Goal: Task Accomplishment & Management: Use online tool/utility

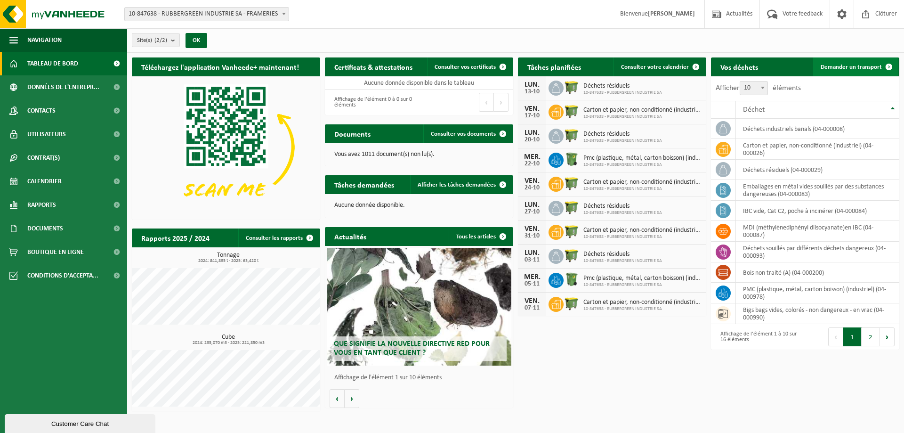
click at [848, 61] on link "Demander un transport" at bounding box center [855, 66] width 85 height 19
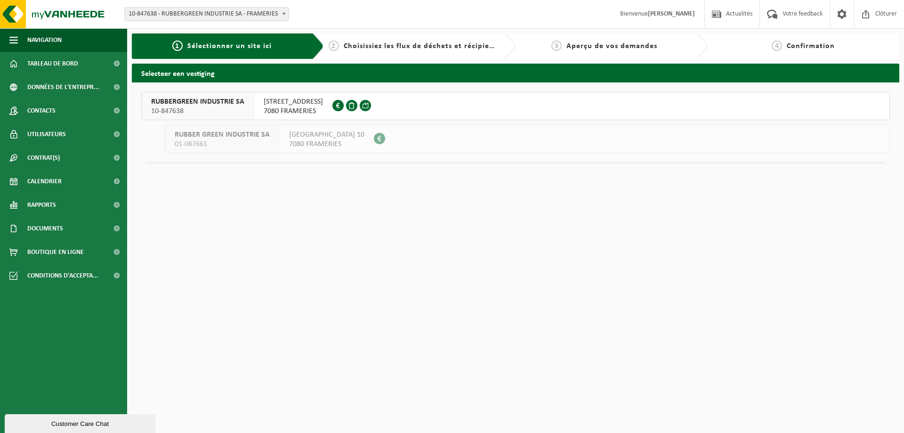
click at [278, 102] on span "ROUTE DE BAVAY 44" at bounding box center [293, 101] width 59 height 9
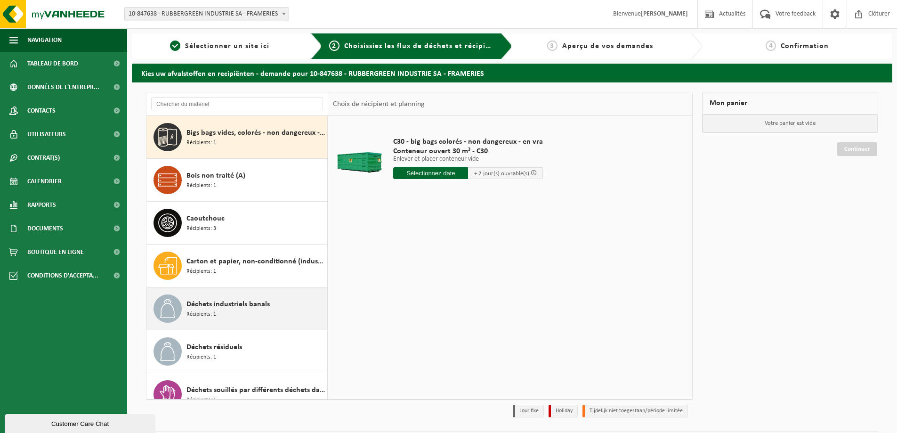
click at [179, 299] on div at bounding box center [168, 308] width 28 height 28
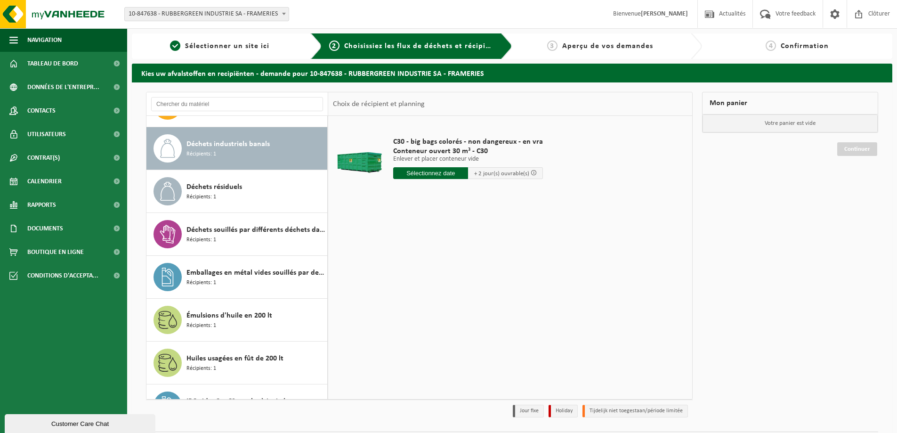
scroll to position [171, 0]
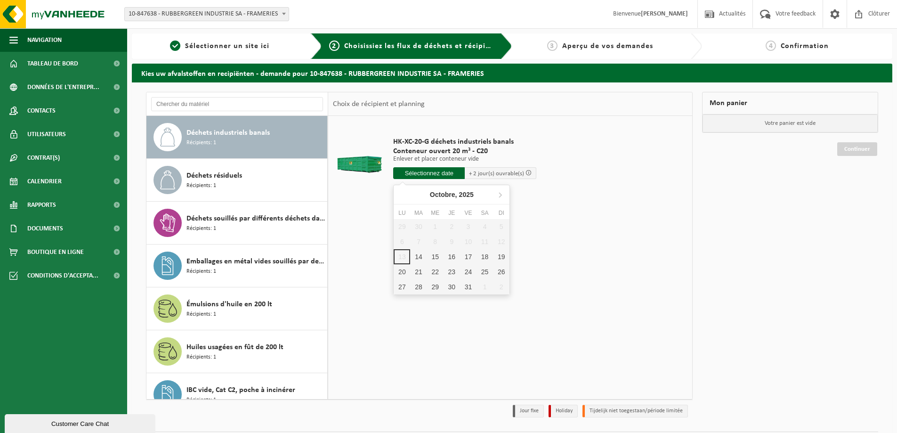
click at [435, 174] on input "text" at bounding box center [429, 173] width 72 height 12
click at [418, 254] on div "14" at bounding box center [418, 256] width 16 height 15
type input "à partir de 2025-10-14"
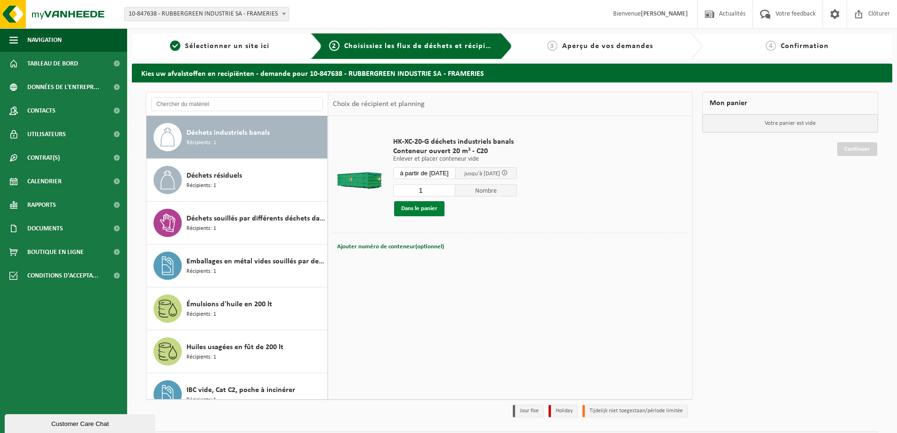
click at [434, 202] on button "Dans le panier" at bounding box center [419, 208] width 50 height 15
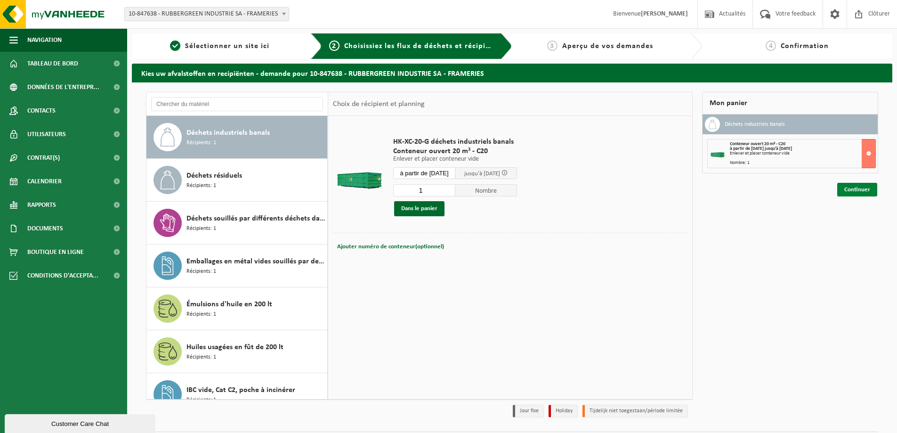
click at [860, 191] on link "Continuer" at bounding box center [857, 190] width 40 height 14
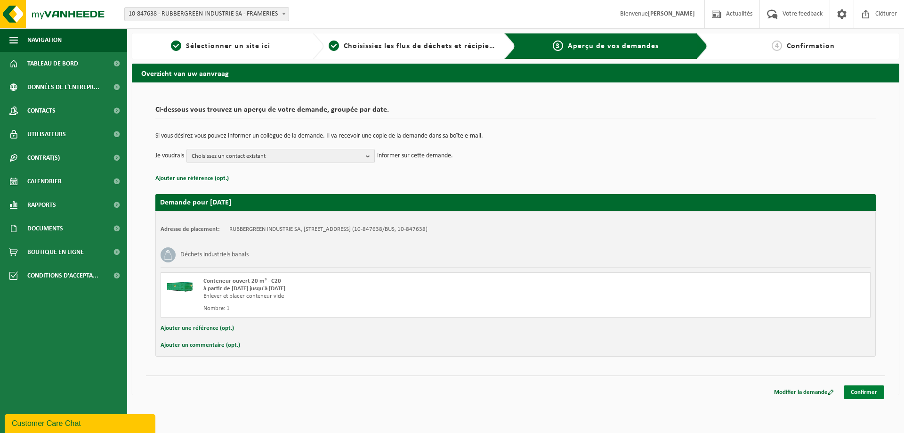
click at [872, 394] on link "Confirmer" at bounding box center [864, 392] width 41 height 14
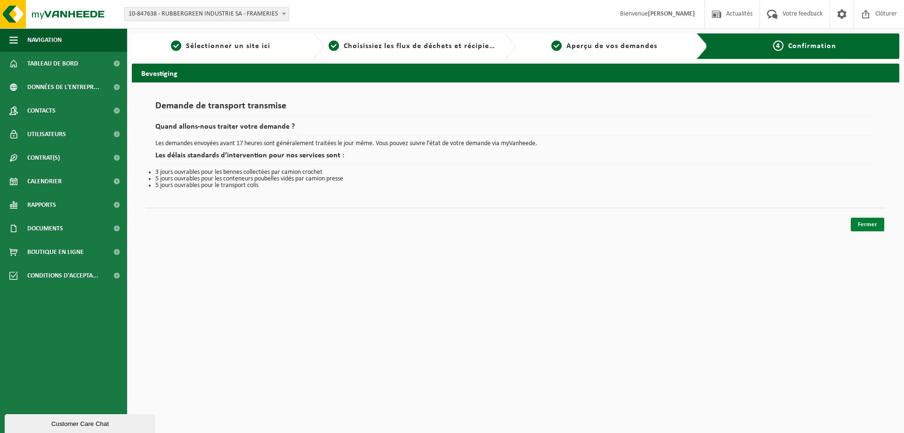
click at [859, 221] on link "Fermer" at bounding box center [867, 225] width 33 height 14
